Goal: Find specific page/section: Find specific page/section

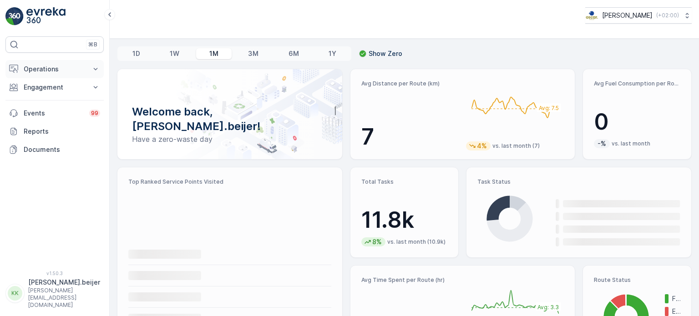
click at [96, 66] on icon at bounding box center [95, 69] width 9 height 9
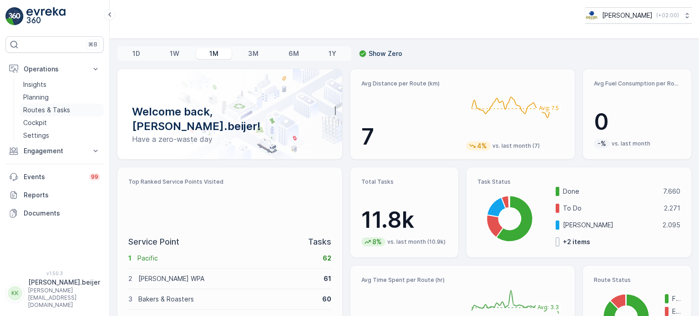
click at [57, 110] on p "Routes & Tasks" at bounding box center [46, 110] width 47 height 9
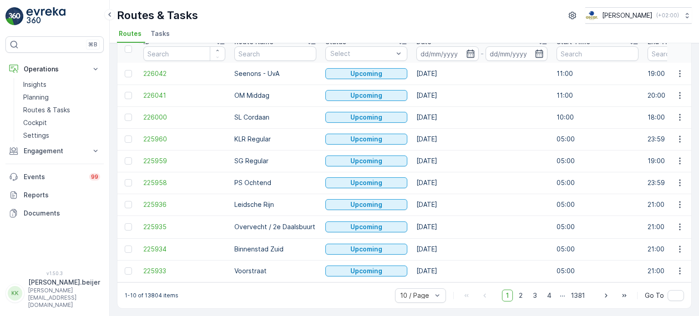
scroll to position [45, 0]
click at [519, 299] on span "2" at bounding box center [521, 296] width 12 height 12
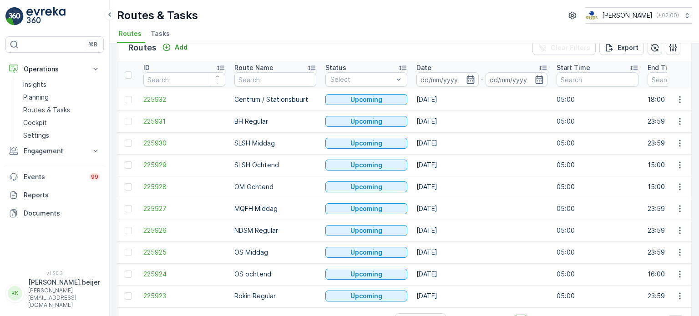
scroll to position [45, 0]
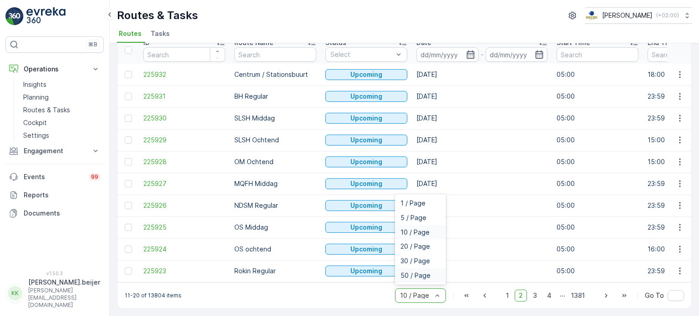
click at [413, 277] on span "50 / Page" at bounding box center [415, 275] width 30 height 7
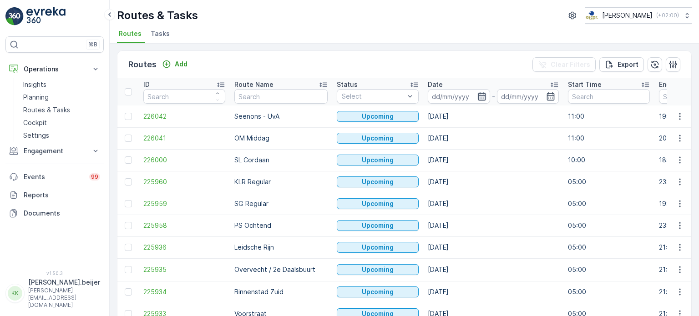
click at [477, 96] on icon "button" at bounding box center [481, 96] width 9 height 9
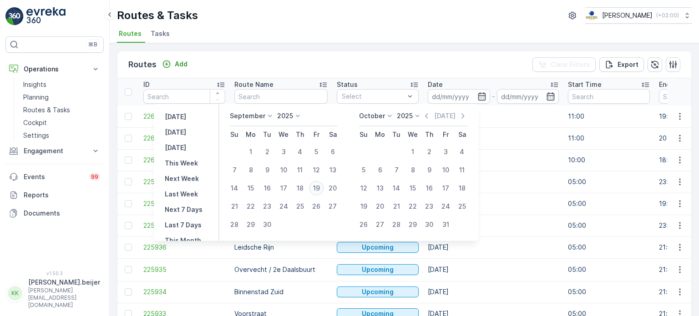
click at [316, 187] on div "19" at bounding box center [316, 188] width 15 height 15
type input "[DATE]"
click at [318, 186] on div "19" at bounding box center [316, 188] width 15 height 15
type input "[DATE]"
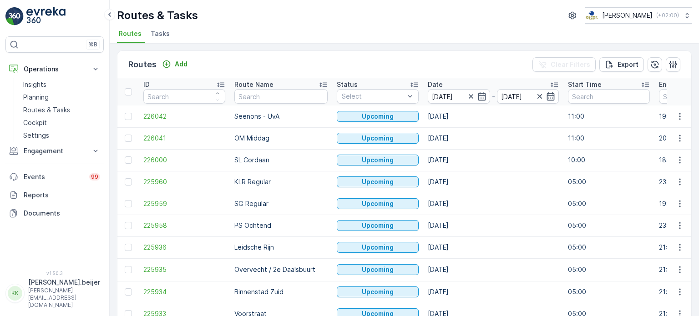
click at [497, 212] on td "[DATE]" at bounding box center [493, 204] width 140 height 22
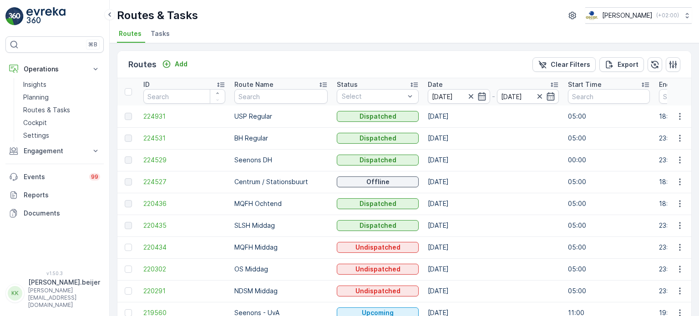
click at [274, 180] on p "Centrum / Stationsbuurt" at bounding box center [280, 181] width 93 height 9
click at [159, 32] on span "Tasks" at bounding box center [160, 33] width 19 height 9
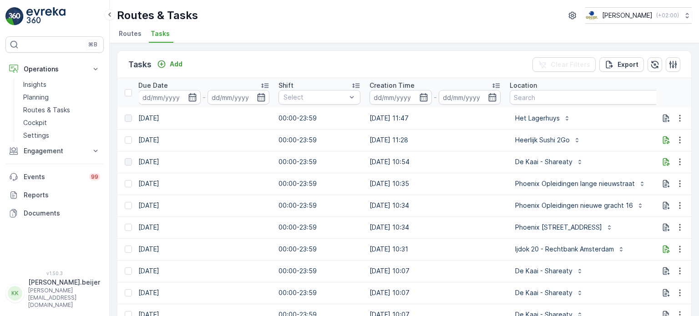
scroll to position [0, 528]
click at [531, 98] on input "text" at bounding box center [602, 97] width 191 height 15
type input "keek"
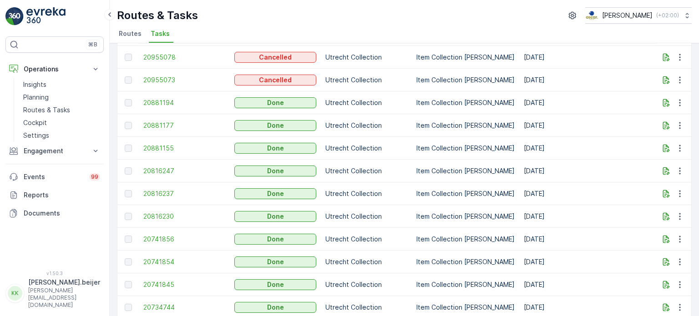
scroll to position [954, 0]
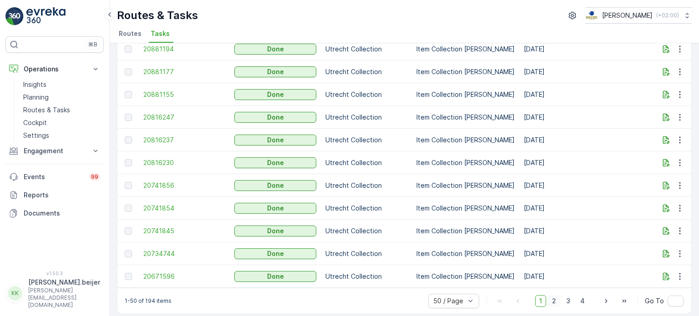
click at [557, 298] on span "2" at bounding box center [554, 301] width 12 height 12
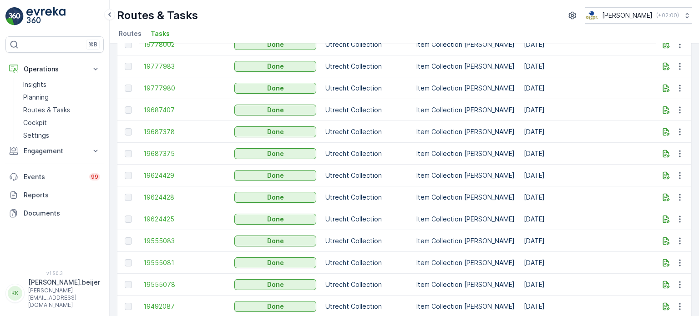
scroll to position [926, 0]
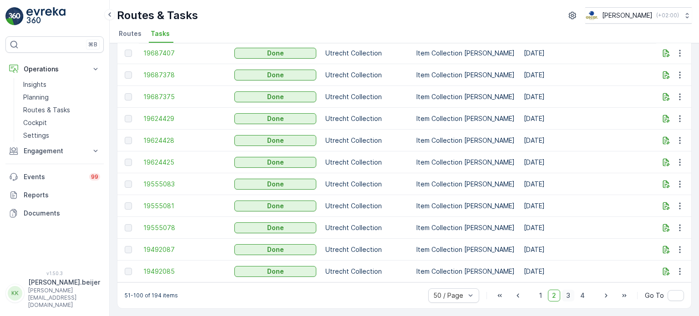
click at [565, 297] on span "3" at bounding box center [568, 296] width 12 height 12
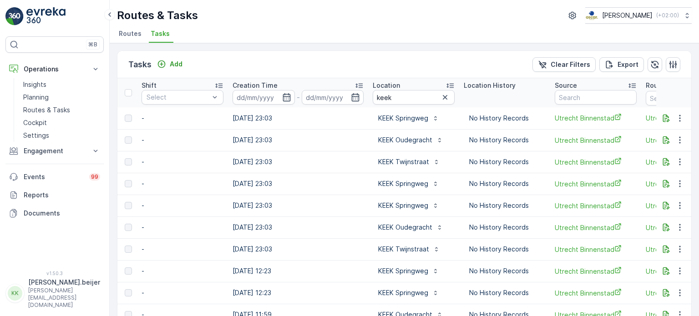
scroll to position [0, 662]
click at [397, 102] on input "keek" at bounding box center [414, 97] width 82 height 15
type input "keek spring"
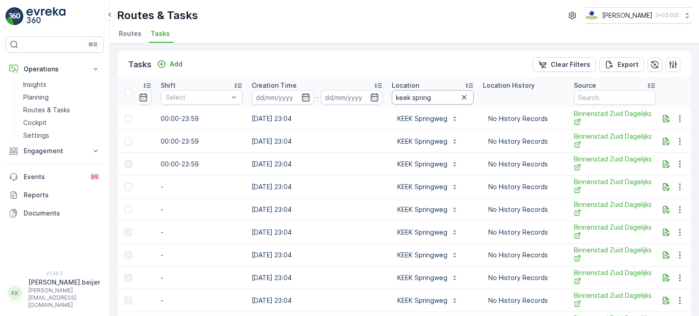
click at [436, 99] on input "keek spring" at bounding box center [433, 97] width 82 height 15
type input "keek"
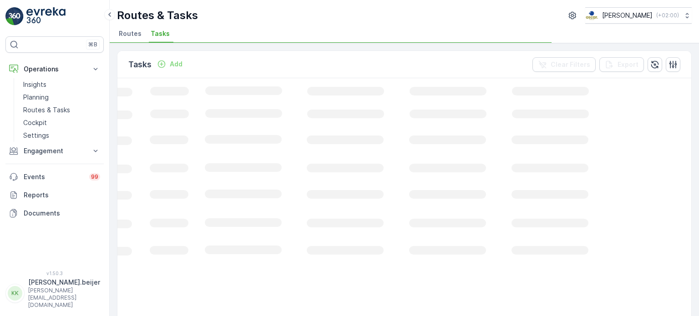
scroll to position [0, 302]
